Goal: Task Accomplishment & Management: Use online tool/utility

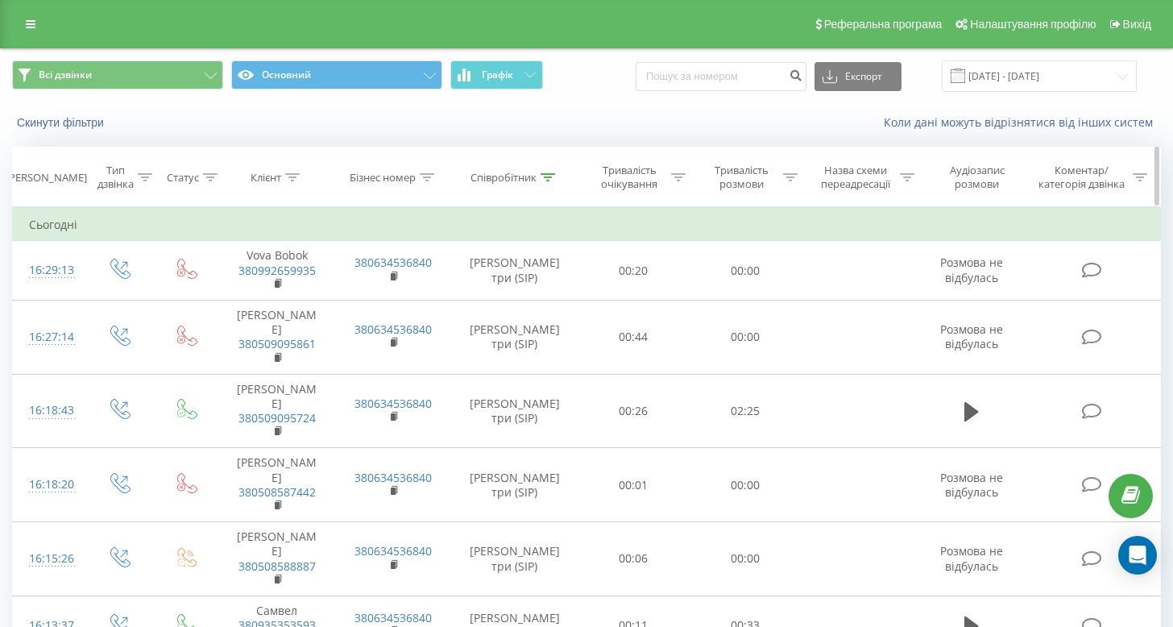
click at [546, 178] on icon at bounding box center [548, 177] width 15 height 8
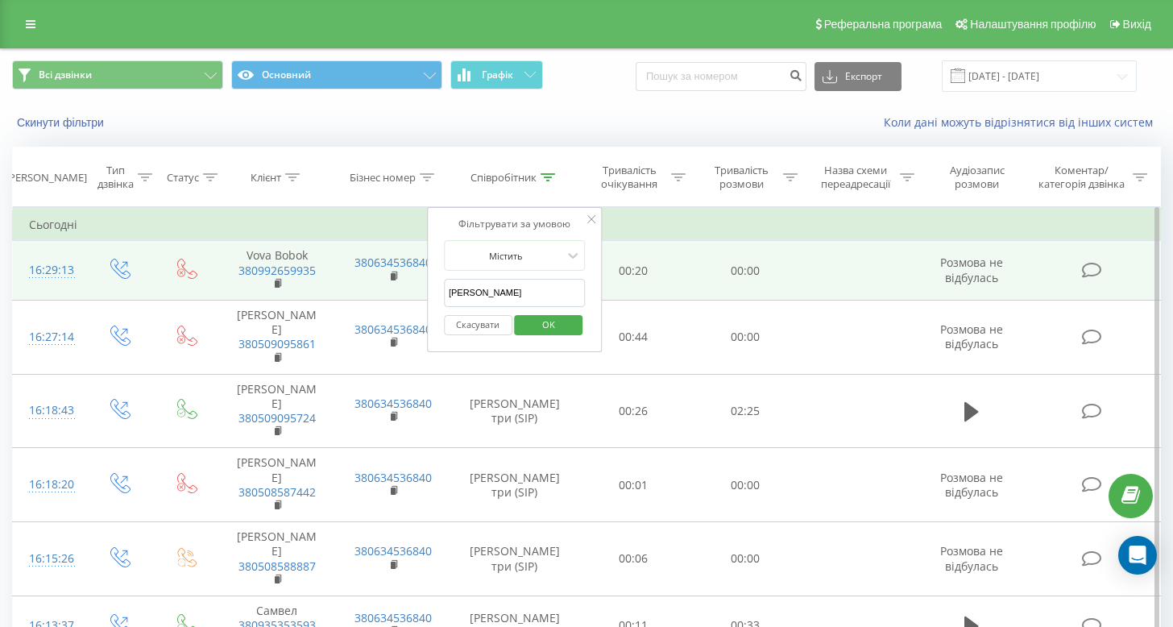
drag, startPoint x: 492, startPoint y: 285, endPoint x: 426, endPoint y: 288, distance: 66.9
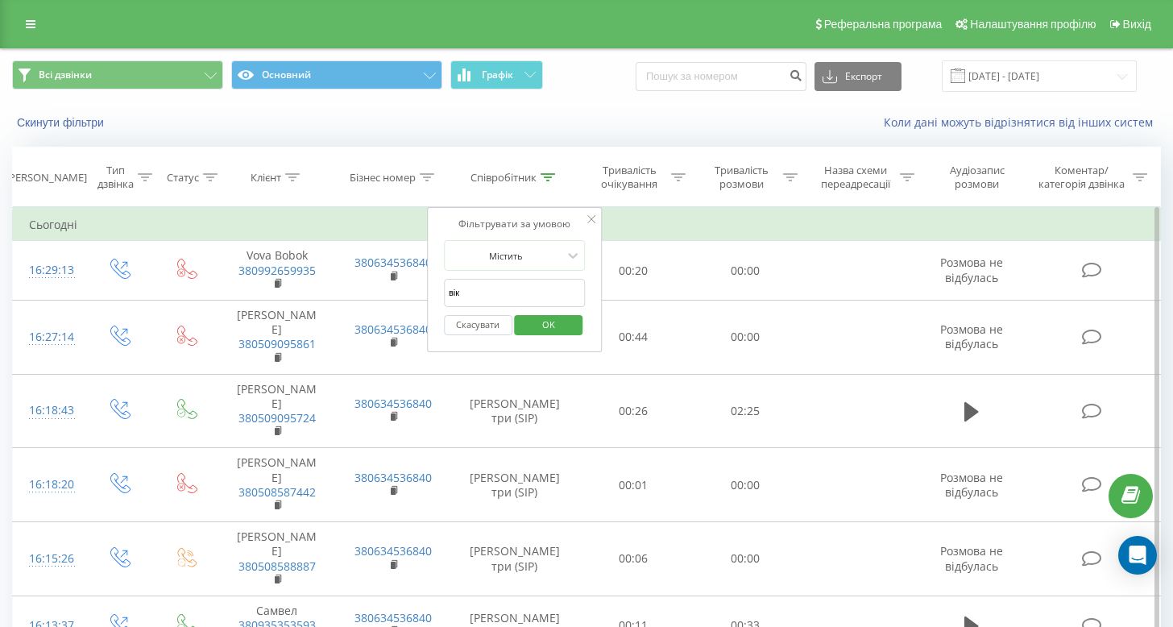
type input "[PERSON_NAME]"
click at [534, 323] on span "OK" at bounding box center [548, 324] width 45 height 25
